Goal: Task Accomplishment & Management: Use online tool/utility

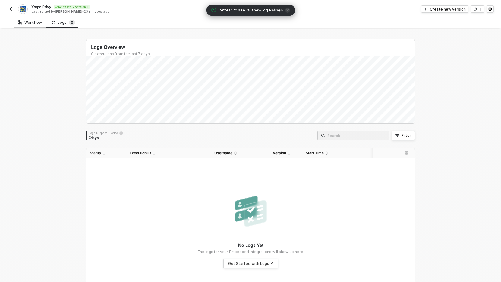
click at [38, 23] on div "Workflow" at bounding box center [29, 22] width 23 height 5
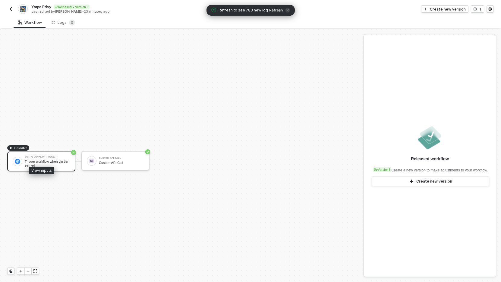
click at [53, 156] on div "Yotpo Loyalty Trigger Trigger workflow when vip tier earned" at bounding box center [41, 162] width 68 height 20
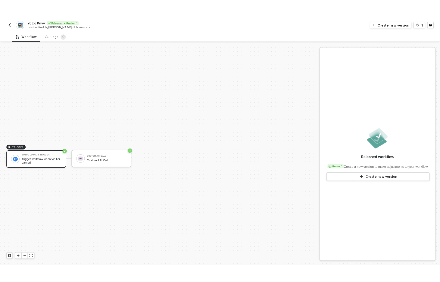
scroll to position [11, 0]
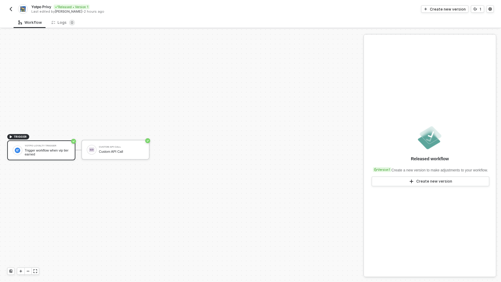
click at [433, 19] on div "Workflow Logs 0" at bounding box center [257, 22] width 487 height 11
click at [441, 7] on div "Create new version" at bounding box center [448, 9] width 36 height 5
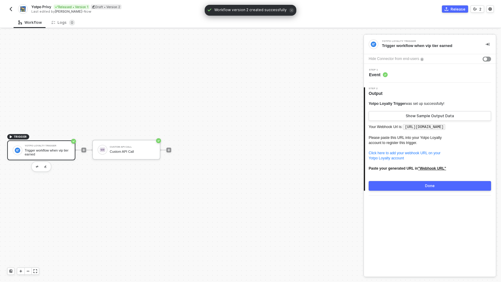
click at [49, 154] on div "Trigger workflow when vip tier earned" at bounding box center [47, 152] width 45 height 8
click at [426, 138] on p "Your Webhook Url is: https://webhooks.runalloy.com/yotpoLoyalty/:merchantUserId…" at bounding box center [429, 149] width 122 height 53
click at [412, 128] on code "https://webhooks.runalloy.com/yotpoLoyalty/:merchantUserId" at bounding box center [424, 127] width 42 height 6
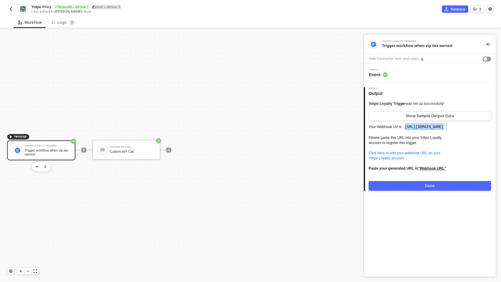
click at [412, 131] on p "Your Webhook Url is: https://webhooks.runalloy.com/yotpoLoyalty/:merchantUserId…" at bounding box center [429, 149] width 122 height 53
copy code "https://webhooks.runalloy.com/yotpoLoyalty/:merchantUserId"
click at [390, 124] on p "Your Webhook Url is: https://webhooks.runalloy.com/yotpoLoyalty/:merchantUserId…" at bounding box center [429, 149] width 122 height 53
click at [408, 101] on div "Yotpo Loyalty Trigger was set up successfully! Show Sample Output Data Your Web…" at bounding box center [429, 143] width 122 height 94
click at [390, 20] on div "Workflow Logs 0" at bounding box center [257, 22] width 487 height 11
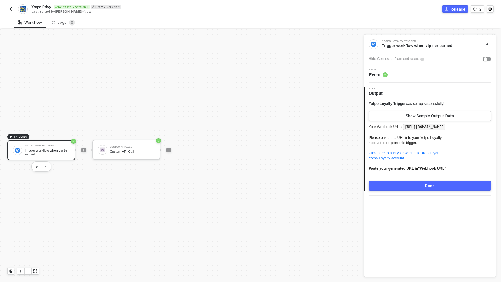
click at [399, 19] on div "Workflow Logs 0" at bounding box center [257, 22] width 487 height 11
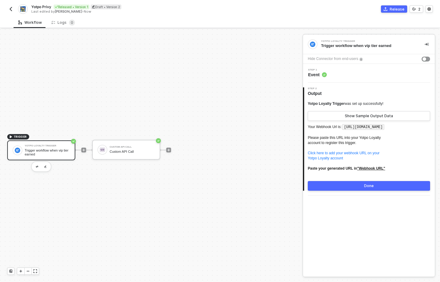
scroll to position [11, 0]
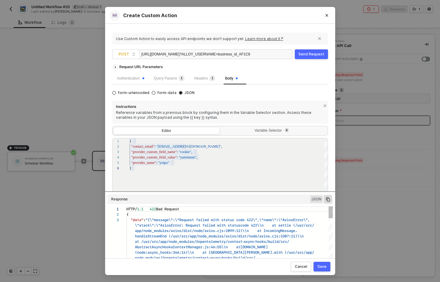
scroll to position [11, 0]
click at [207, 81] on div "Headers 1" at bounding box center [204, 78] width 21 height 6
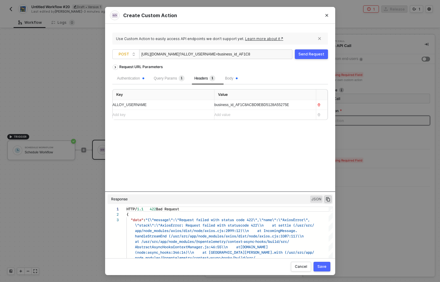
click at [197, 146] on div "Request URL Parameters Authentication Query Params 1 Headers 1 Body Key Value A…" at bounding box center [220, 126] width 216 height 130
click at [236, 81] on div "Body" at bounding box center [231, 78] width 22 height 12
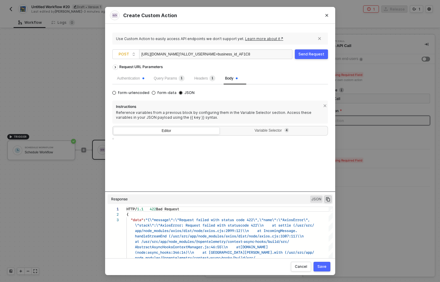
type textarea "{ "contact_email": "[EMAIL_ADDRESS][DOMAIN_NAME]", "provider_custom_field_name"…"
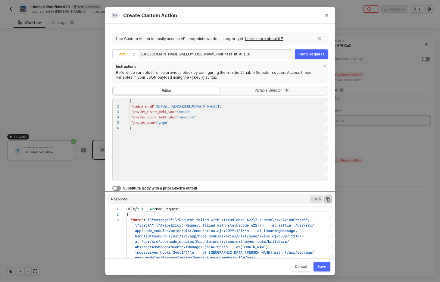
scroll to position [0, 0]
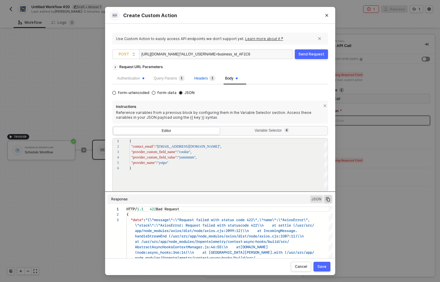
click at [205, 80] on div "Headers 1" at bounding box center [204, 78] width 21 height 6
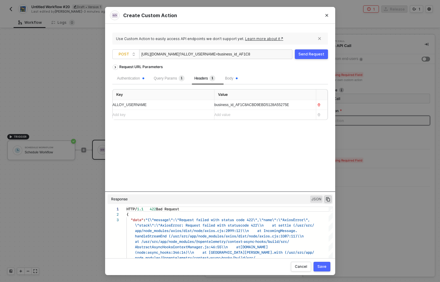
click at [212, 149] on div "Request URL Parameters Authentication Query Params 1 Headers 1 Body Key Value A…" at bounding box center [220, 126] width 216 height 130
click at [228, 156] on div "Request URL Parameters Authentication Query Params 1 Headers 1 Body Key Value A…" at bounding box center [220, 126] width 216 height 130
click at [138, 77] on div "Authentication" at bounding box center [130, 79] width 27 height 6
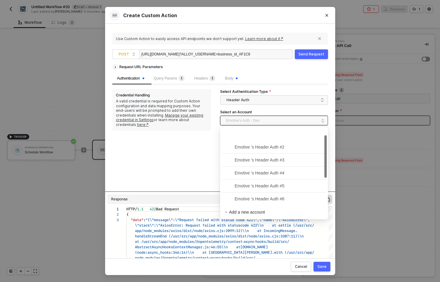
click at [257, 122] on span "Emotive's Auth - Dev" at bounding box center [242, 120] width 33 height 9
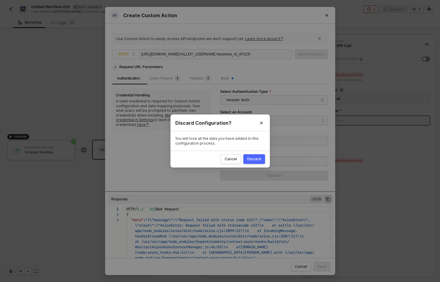
click at [260, 158] on div "Discard" at bounding box center [254, 159] width 14 height 5
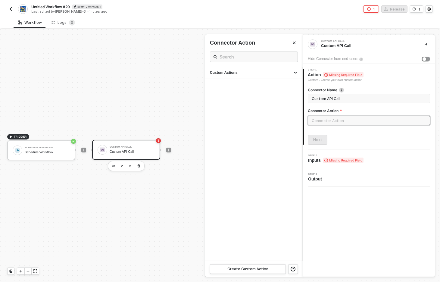
click at [313, 120] on input "text" at bounding box center [369, 121] width 122 height 10
click at [277, 99] on ul "Custom Actions" at bounding box center [254, 164] width 98 height 194
click at [330, 125] on input "text" at bounding box center [369, 121] width 122 height 10
click at [338, 100] on input "Custom API Call" at bounding box center [368, 98] width 113 height 7
click at [333, 123] on input "text" at bounding box center [369, 121] width 122 height 10
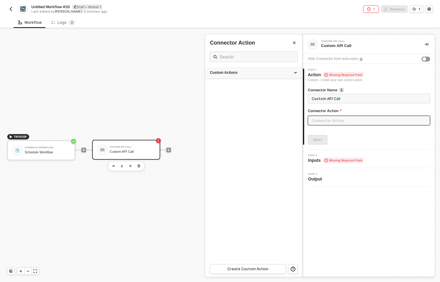
click at [265, 70] on div "Custom Actions" at bounding box center [254, 72] width 88 height 5
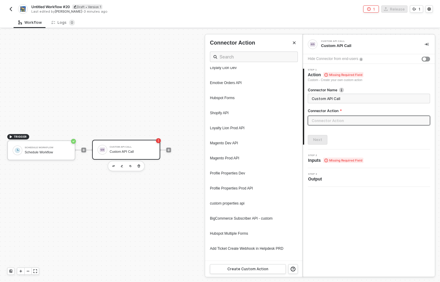
scroll to position [602, 0]
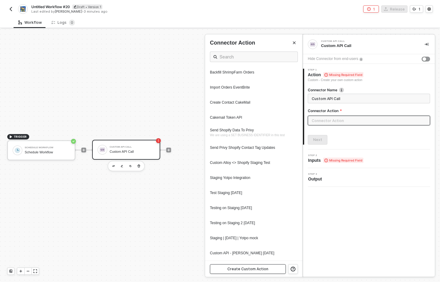
click at [256, 271] on button "Create Custom Action" at bounding box center [248, 269] width 76 height 10
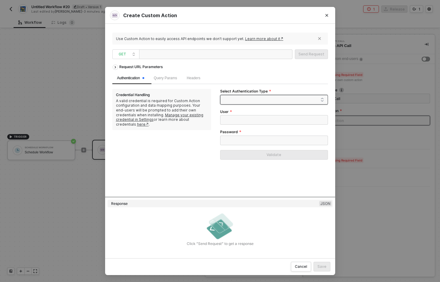
click at [246, 103] on span at bounding box center [276, 99] width 98 height 9
click at [248, 120] on div "Header Auth" at bounding box center [274, 121] width 98 height 7
click at [248, 100] on span "Header Auth" at bounding box center [276, 99] width 98 height 9
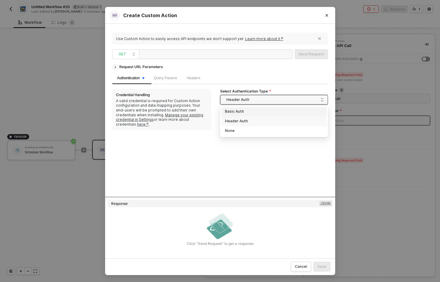
click at [248, 111] on div "Basic Auth" at bounding box center [274, 111] width 98 height 7
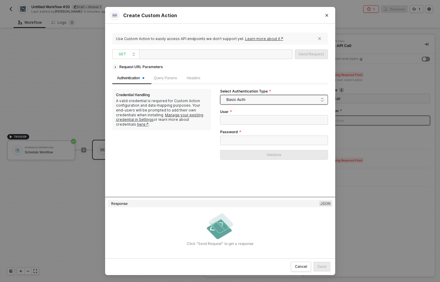
click at [253, 99] on span "Basic Auth" at bounding box center [276, 99] width 98 height 9
click at [251, 121] on div "Header Auth" at bounding box center [274, 121] width 98 height 7
click at [251, 101] on span "Header Auth" at bounding box center [276, 99] width 98 height 9
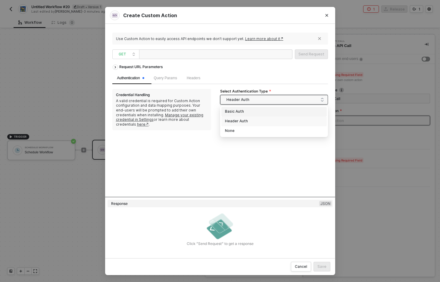
click at [248, 114] on div "Basic Auth" at bounding box center [274, 111] width 98 height 7
click at [256, 101] on span "Basic Auth" at bounding box center [276, 99] width 98 height 9
click at [249, 124] on div "Header Auth" at bounding box center [274, 121] width 98 height 7
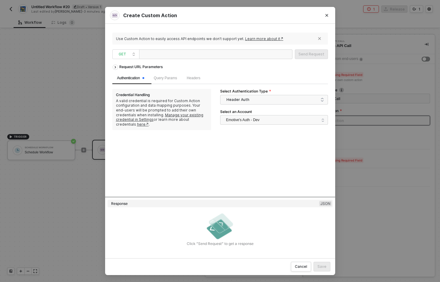
click at [211, 140] on div "Request URL Parameters Authentication Query Params Headers Credential Handling …" at bounding box center [220, 128] width 216 height 135
click at [256, 121] on span "Emotive's Auth - Dev" at bounding box center [242, 119] width 33 height 9
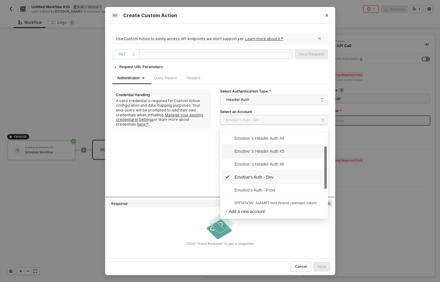
scroll to position [65, 0]
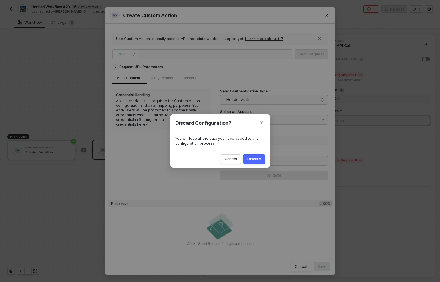
click at [260, 122] on icon "Close" at bounding box center [262, 123] width 4 height 4
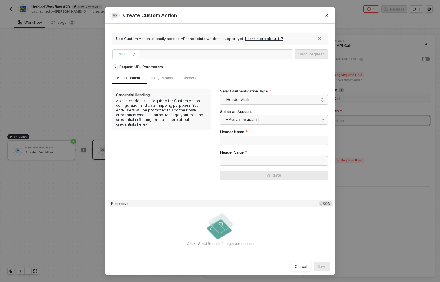
click at [258, 130] on div "Header Name" at bounding box center [274, 133] width 108 height 6
click at [245, 140] on input "Header Name" at bounding box center [274, 141] width 108 height 10
click at [259, 132] on div "Header Name" at bounding box center [274, 133] width 108 height 6
click at [198, 155] on div "Credential Handling A valid credential is required for Custom Action configurat…" at bounding box center [166, 137] width 108 height 96
click at [206, 160] on div "Credential Handling A valid credential is required for Custom Action configurat…" at bounding box center [166, 137] width 108 height 96
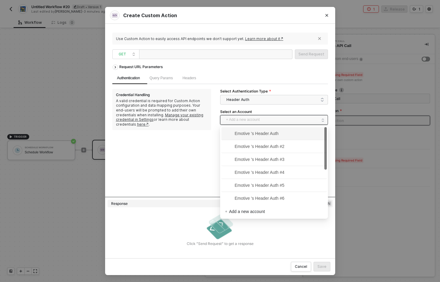
click at [291, 122] on span "+ Add a new account" at bounding box center [275, 120] width 98 height 10
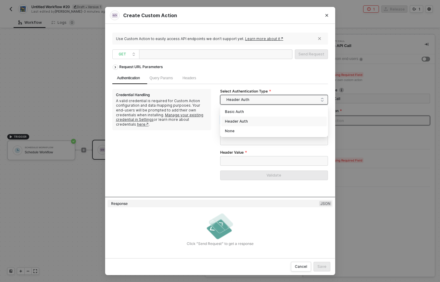
click at [256, 99] on span "Header Auth" at bounding box center [276, 99] width 98 height 9
click at [255, 110] on div "Basic Auth" at bounding box center [274, 111] width 98 height 7
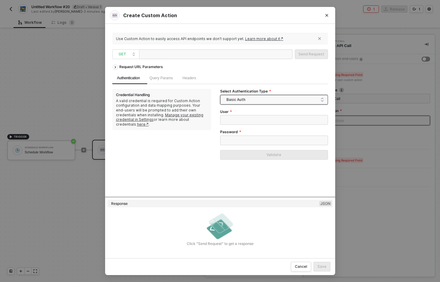
click at [287, 98] on span "Basic Auth" at bounding box center [276, 99] width 98 height 9
click at [279, 134] on div "None" at bounding box center [273, 131] width 105 height 10
click at [285, 97] on span "None" at bounding box center [276, 99] width 98 height 9
click at [294, 172] on div "Request URL Parameters Authentication Query Params Headers Credential Handling …" at bounding box center [220, 128] width 216 height 135
